Goal: Transaction & Acquisition: Download file/media

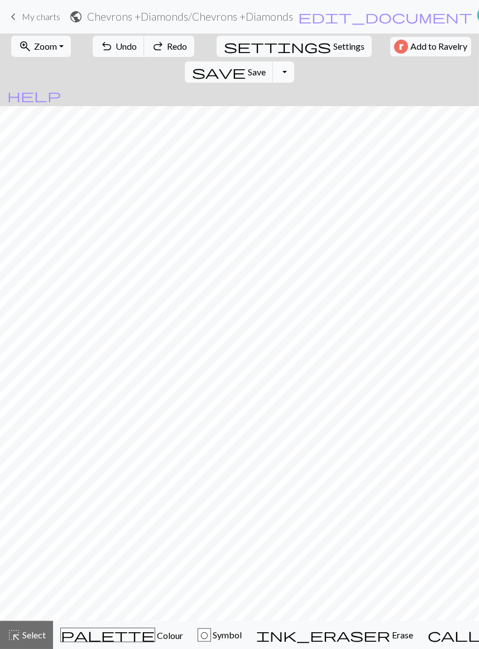
click at [294, 61] on button "Toggle Dropdown" at bounding box center [283, 71] width 21 height 21
click at [294, 104] on button "save_alt Download" at bounding box center [201, 113] width 184 height 18
click at [298, 59] on div "save Save Save Toggle Dropdown file_copy Save a copy save_alt Download" at bounding box center [239, 72] width 116 height 26
click at [294, 61] on button "Toggle Dropdown" at bounding box center [283, 71] width 21 height 21
click at [294, 104] on button "save_alt Download" at bounding box center [201, 113] width 184 height 18
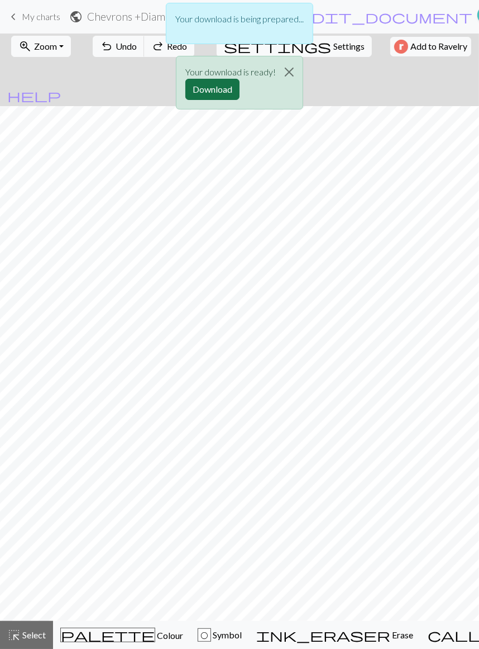
click at [216, 79] on button "Download" at bounding box center [212, 89] width 54 height 21
